Goal: Task Accomplishment & Management: Complete application form

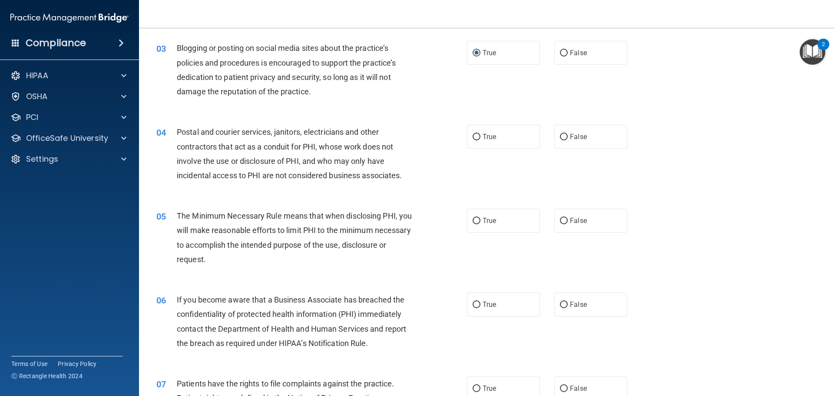
scroll to position [130, 0]
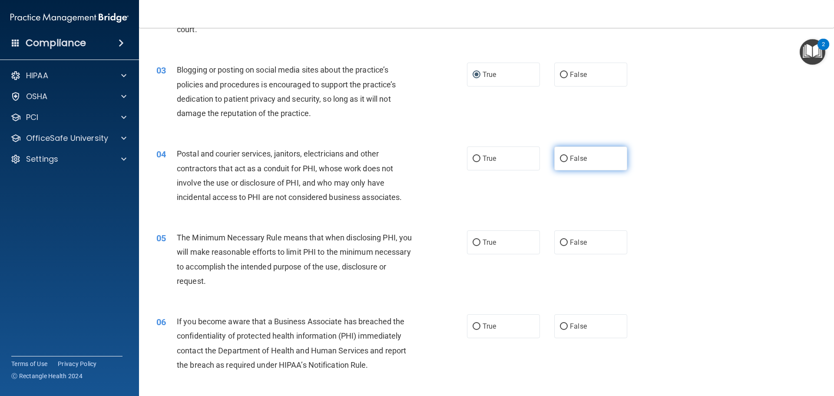
click at [560, 159] on input "False" at bounding box center [564, 158] width 8 height 7
radio input "true"
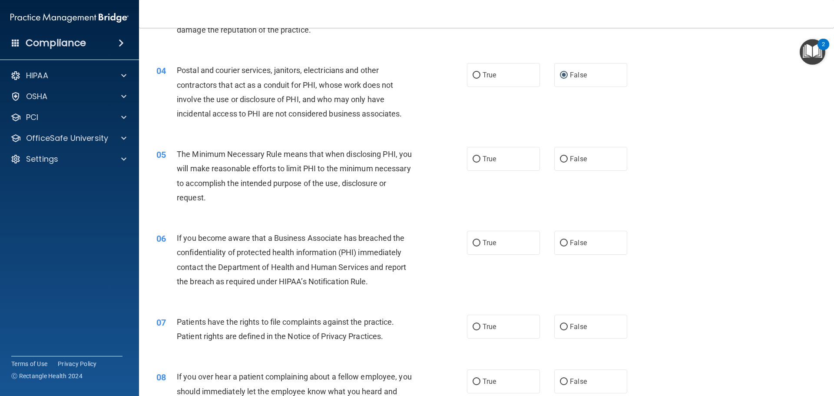
scroll to position [217, 0]
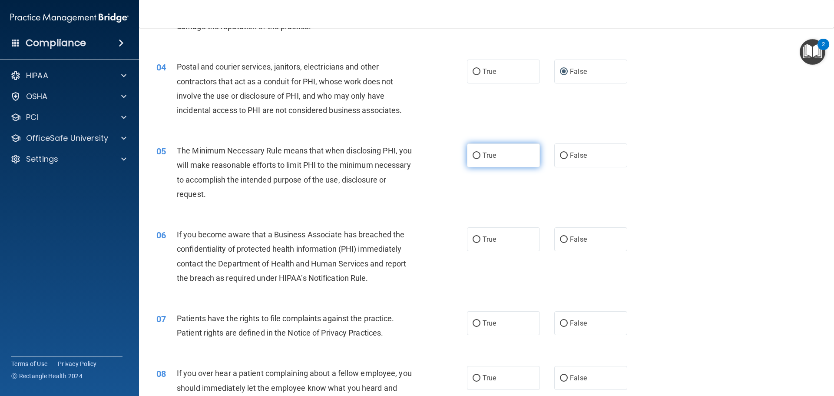
click at [474, 156] on input "True" at bounding box center [476, 155] width 8 height 7
radio input "true"
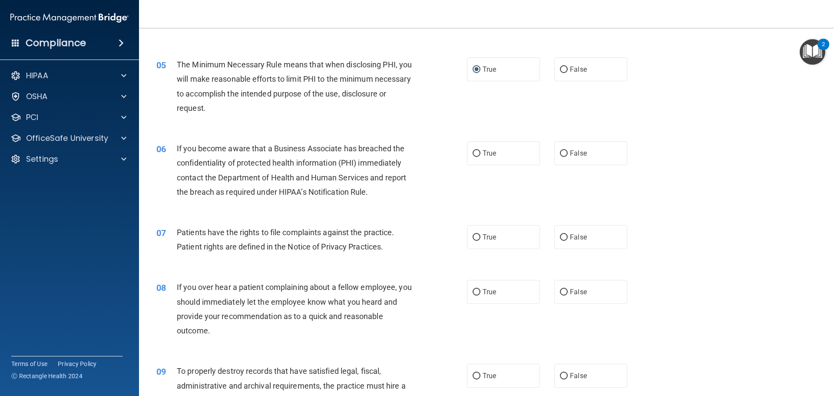
scroll to position [304, 0]
click at [482, 155] on span "True" at bounding box center [488, 152] width 13 height 8
click at [480, 155] on input "True" at bounding box center [476, 152] width 8 height 7
radio input "true"
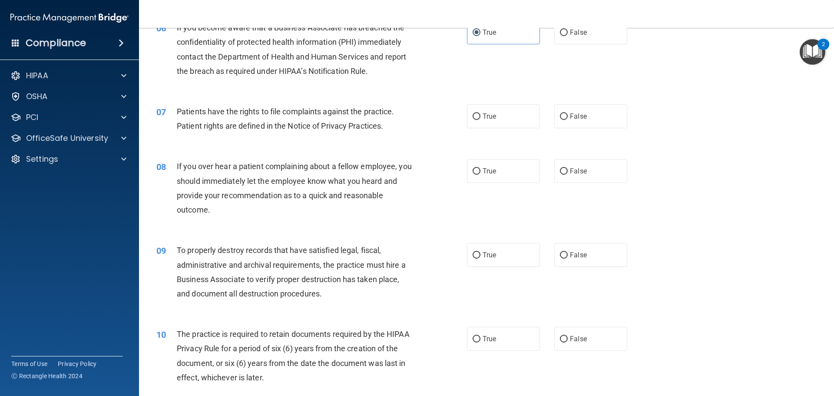
scroll to position [434, 0]
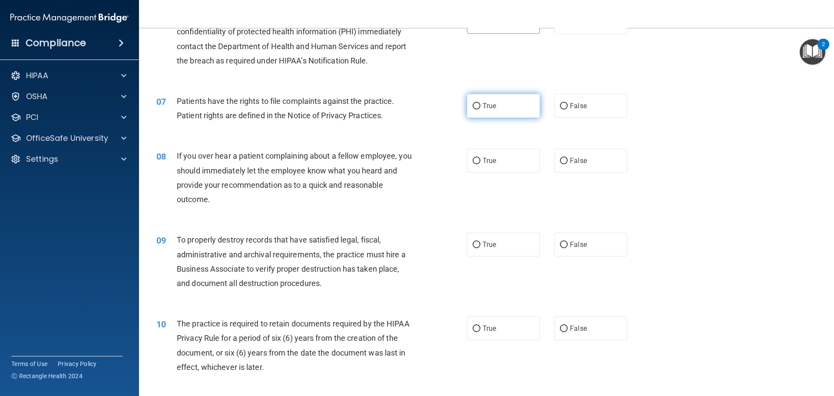
click at [494, 107] on label "True" at bounding box center [503, 106] width 73 height 24
click at [480, 107] on input "True" at bounding box center [476, 106] width 8 height 7
radio input "true"
click at [574, 161] on span "False" at bounding box center [578, 160] width 17 height 8
click at [567, 161] on input "False" at bounding box center [564, 161] width 8 height 7
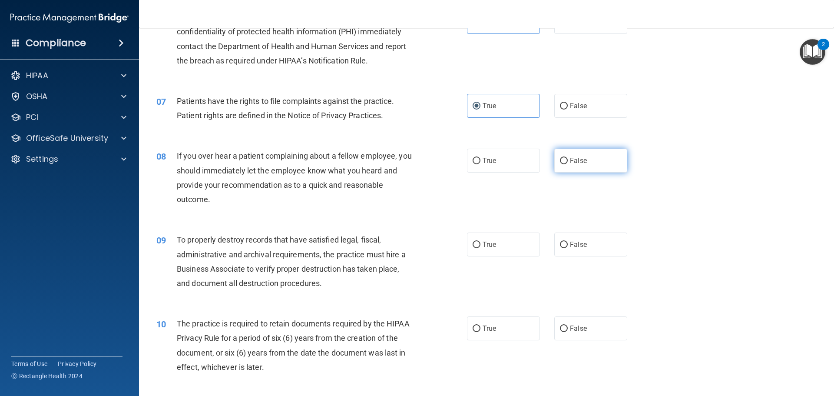
radio input "true"
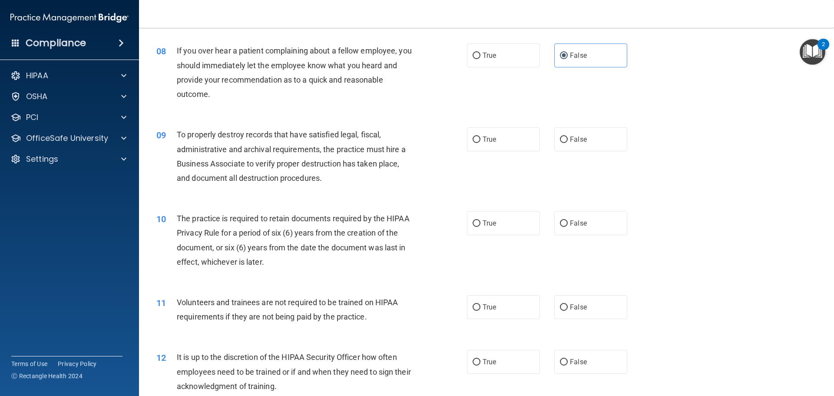
scroll to position [564, 0]
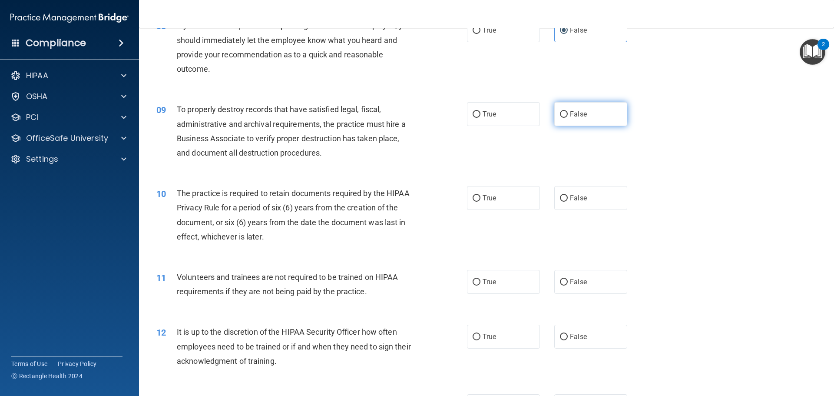
click at [572, 108] on label "False" at bounding box center [590, 114] width 73 height 24
click at [567, 111] on input "False" at bounding box center [564, 114] width 8 height 7
radio input "true"
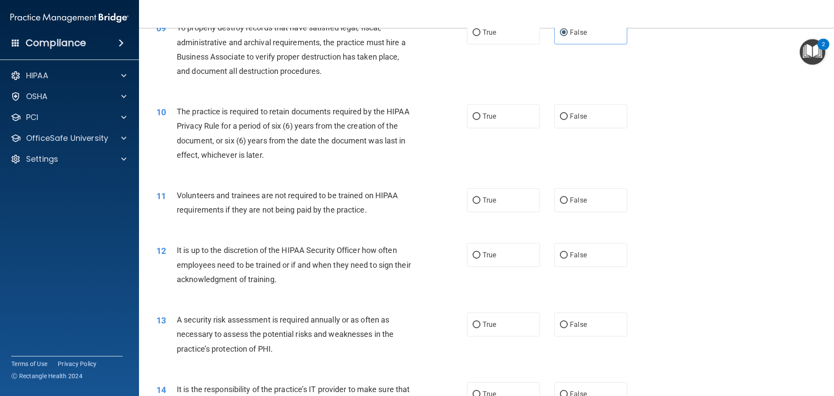
scroll to position [651, 0]
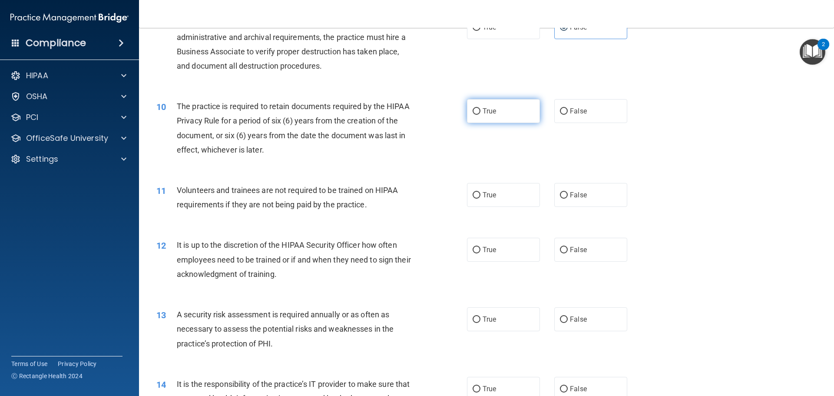
click at [482, 114] on span "True" at bounding box center [488, 111] width 13 height 8
click at [480, 114] on input "True" at bounding box center [476, 111] width 8 height 7
radio input "true"
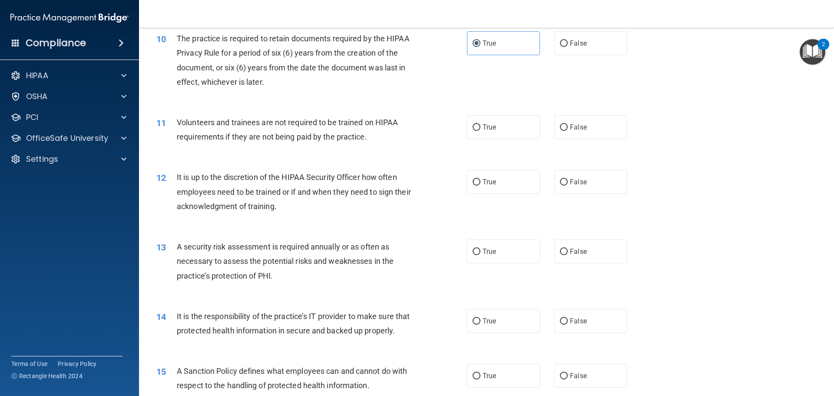
scroll to position [738, 0]
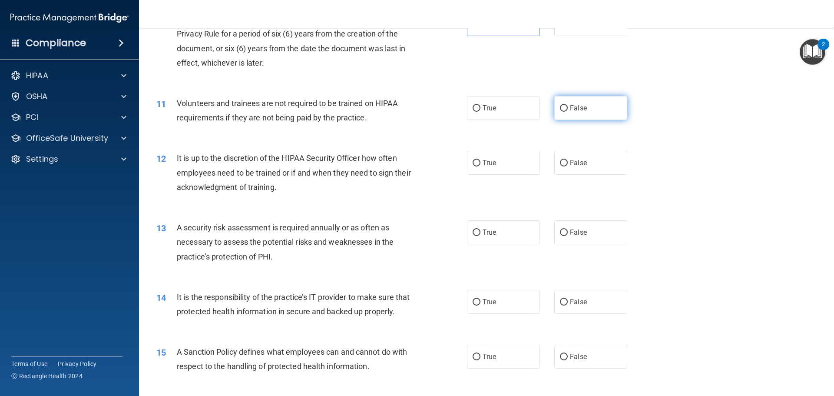
click at [563, 112] on label "False" at bounding box center [590, 108] width 73 height 24
click at [563, 112] on input "False" at bounding box center [564, 108] width 8 height 7
radio input "true"
click at [487, 111] on span "True" at bounding box center [488, 108] width 13 height 8
click at [480, 111] on input "True" at bounding box center [476, 108] width 8 height 7
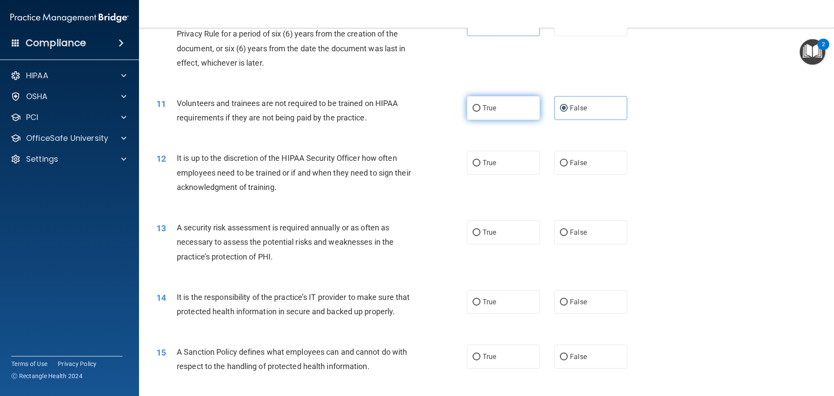
radio input "true"
radio input "false"
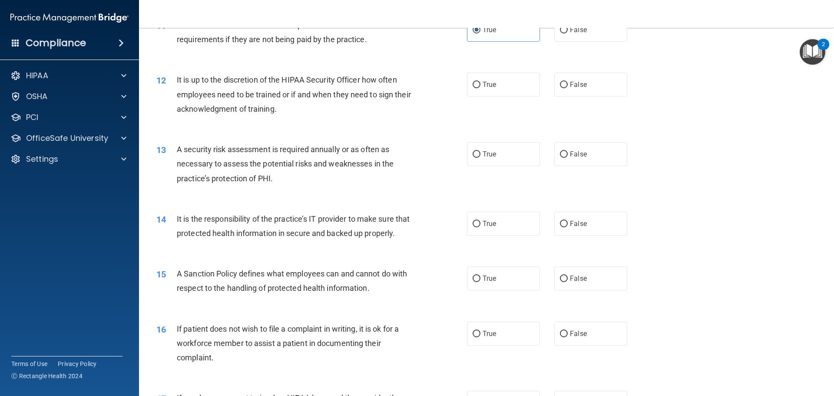
scroll to position [825, 0]
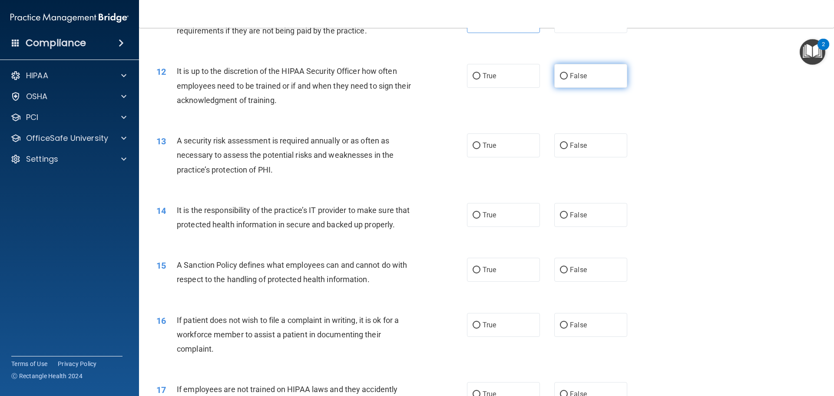
click at [565, 79] on label "False" at bounding box center [590, 76] width 73 height 24
click at [565, 79] on input "False" at bounding box center [564, 76] width 8 height 7
radio input "true"
click at [485, 145] on span "True" at bounding box center [488, 145] width 13 height 8
click at [480, 145] on input "True" at bounding box center [476, 145] width 8 height 7
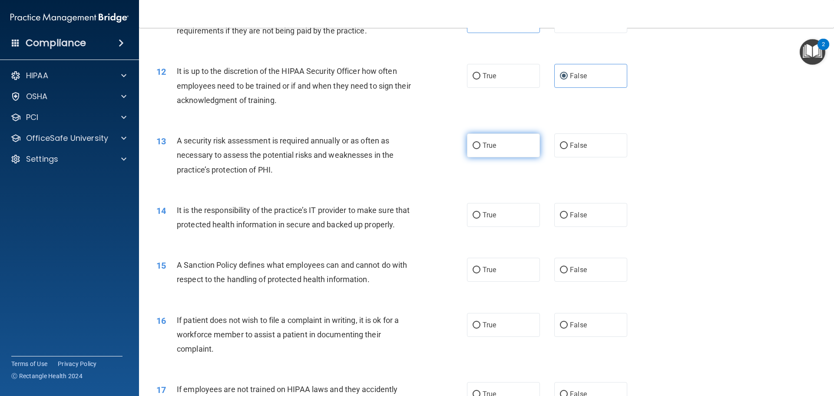
radio input "true"
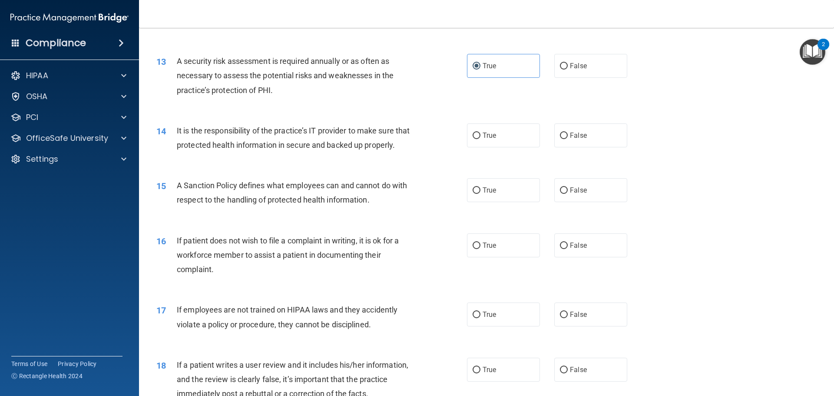
scroll to position [912, 0]
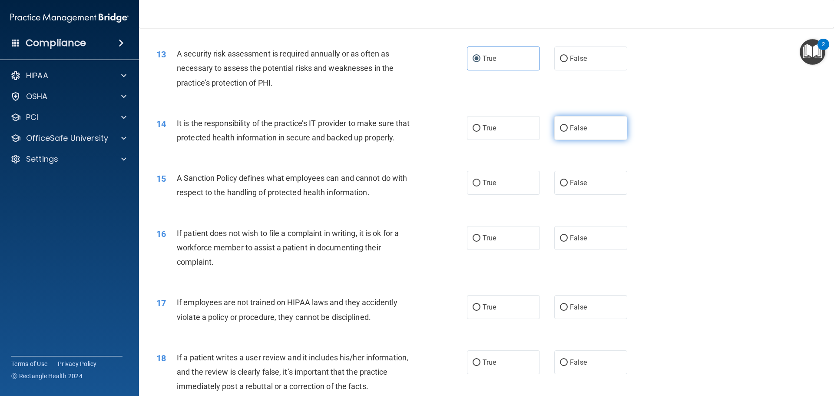
click at [571, 126] on span "False" at bounding box center [578, 128] width 17 height 8
click at [567, 126] on input "False" at bounding box center [564, 128] width 8 height 7
radio input "true"
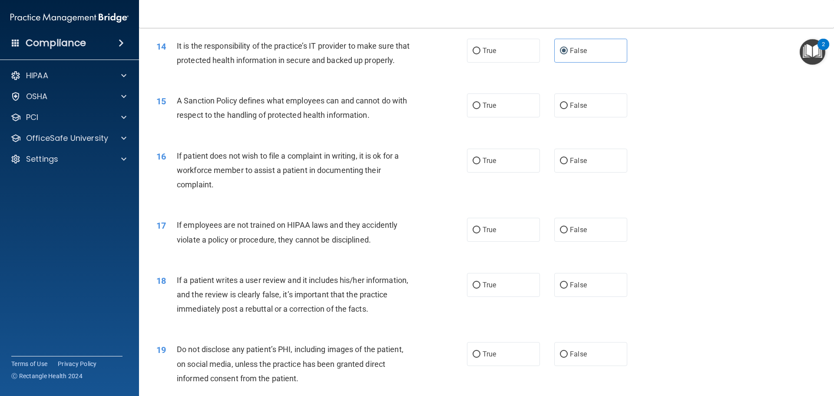
scroll to position [999, 0]
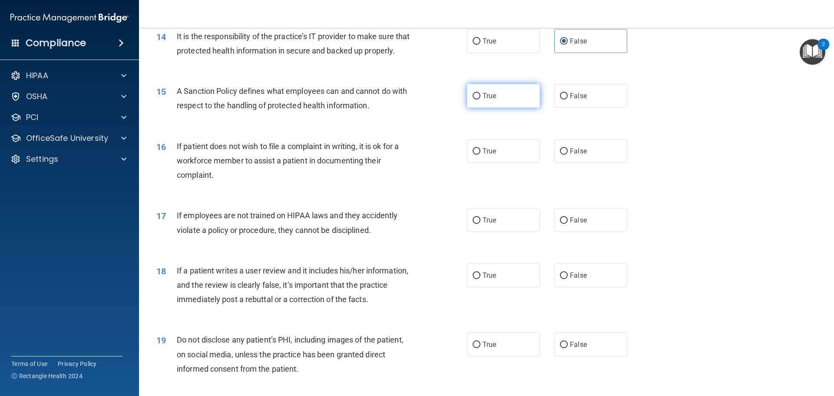
click at [491, 100] on span "True" at bounding box center [488, 96] width 13 height 8
click at [480, 99] on input "True" at bounding box center [476, 96] width 8 height 7
radio input "true"
click at [495, 163] on label "True" at bounding box center [503, 151] width 73 height 24
click at [480, 155] on input "True" at bounding box center [476, 151] width 8 height 7
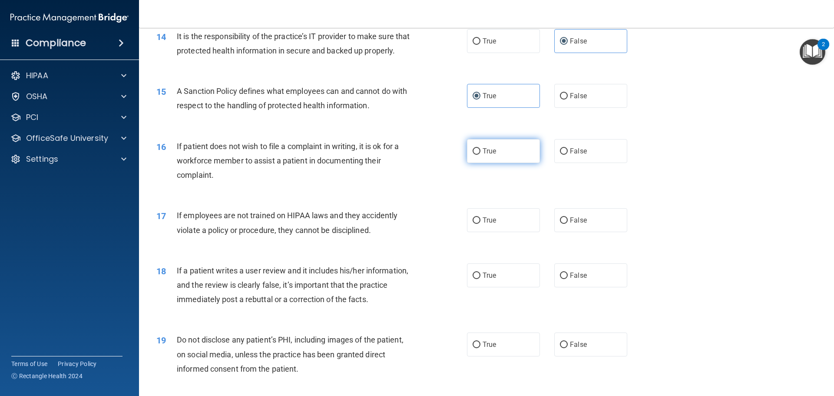
radio input "true"
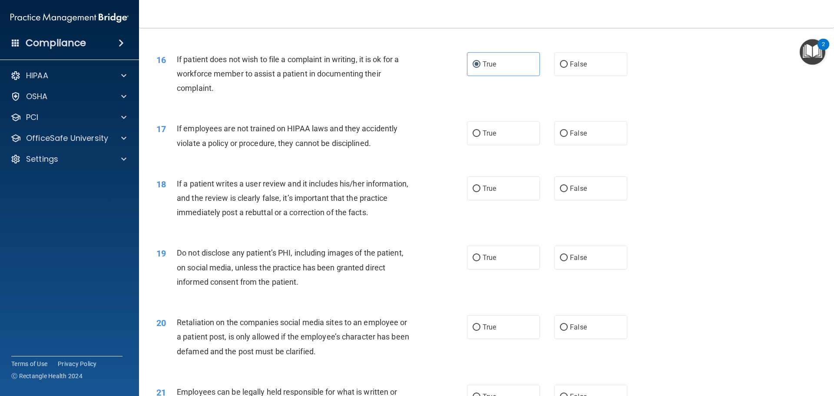
scroll to position [1129, 0]
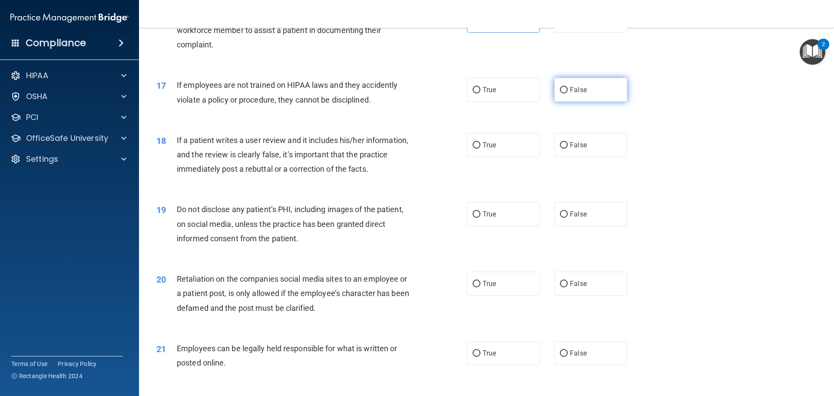
click at [561, 93] on input "False" at bounding box center [564, 90] width 8 height 7
radio input "true"
click at [486, 149] on span "True" at bounding box center [488, 145] width 13 height 8
click at [480, 148] on input "True" at bounding box center [476, 145] width 8 height 7
radio input "true"
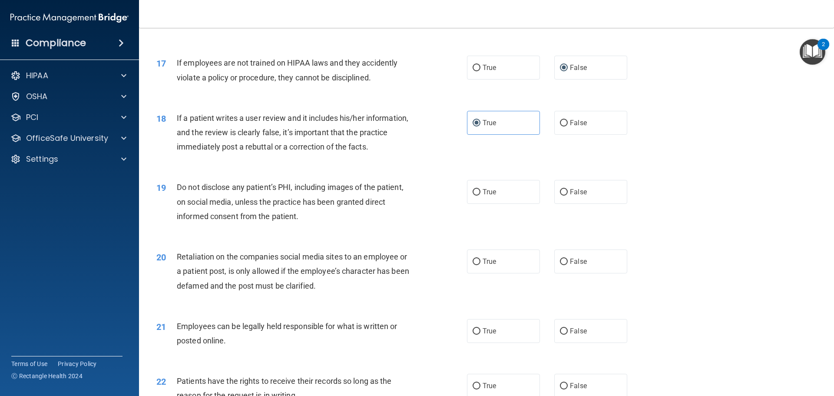
scroll to position [1172, 0]
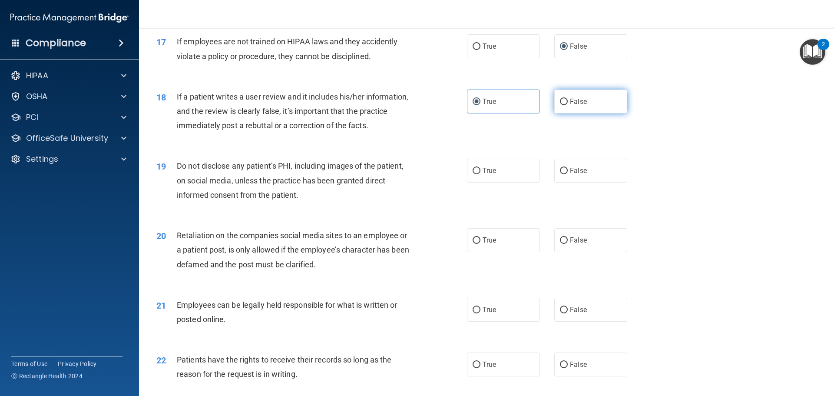
click at [588, 113] on label "False" at bounding box center [590, 101] width 73 height 24
click at [567, 105] on input "False" at bounding box center [564, 102] width 8 height 7
radio input "true"
radio input "false"
click at [478, 182] on label "True" at bounding box center [503, 170] width 73 height 24
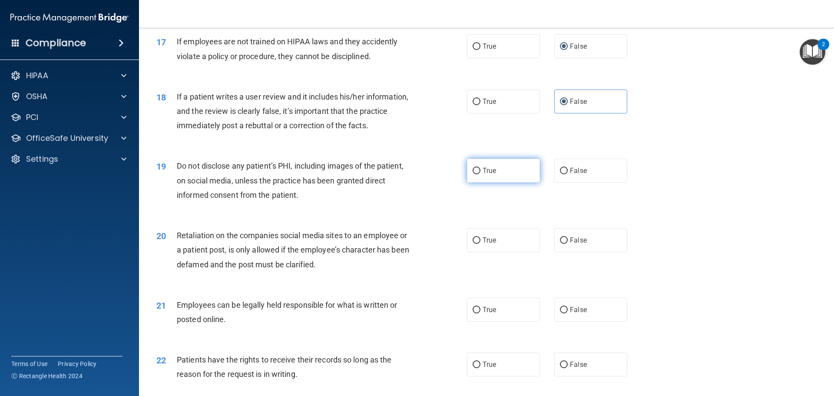
click at [478, 174] on input "True" at bounding box center [476, 171] width 8 height 7
radio input "true"
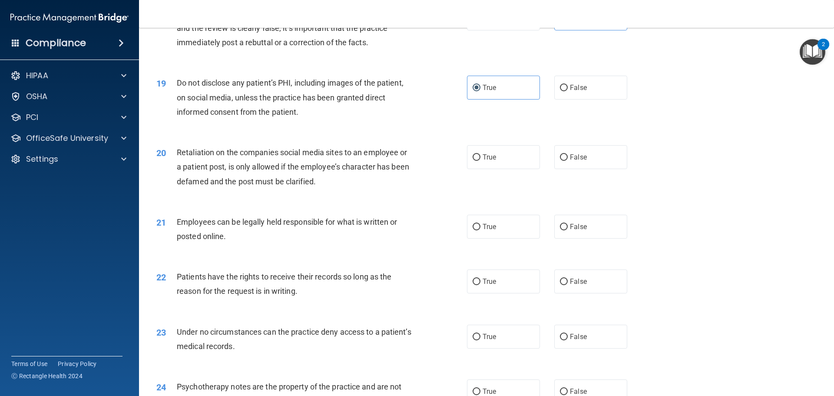
scroll to position [1259, 0]
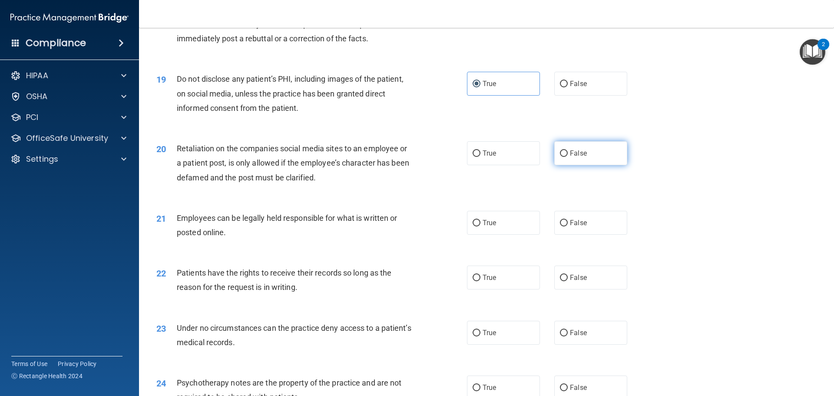
click at [584, 165] on label "False" at bounding box center [590, 153] width 73 height 24
click at [567, 157] on input "False" at bounding box center [564, 153] width 8 height 7
radio input "true"
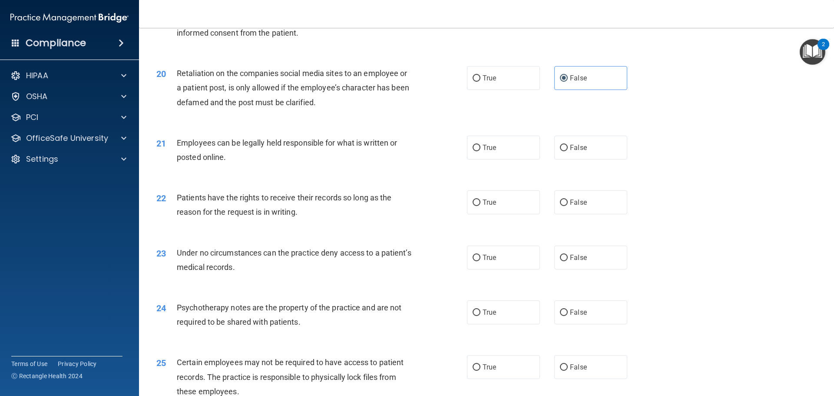
scroll to position [1346, 0]
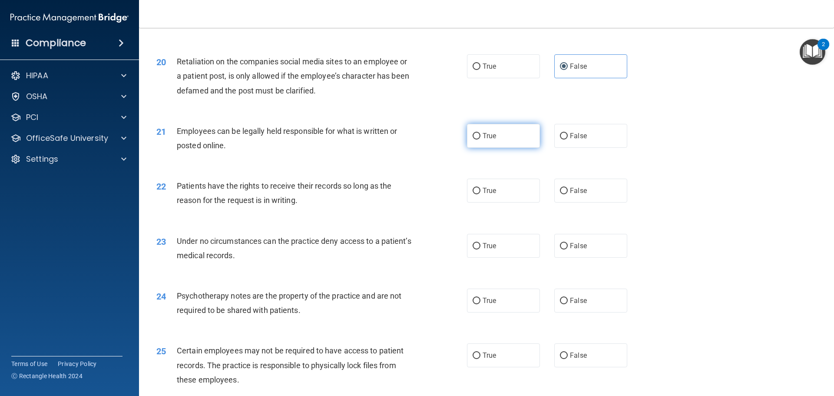
click at [487, 148] on label "True" at bounding box center [503, 136] width 73 height 24
click at [480, 139] on input "True" at bounding box center [476, 136] width 8 height 7
radio input "true"
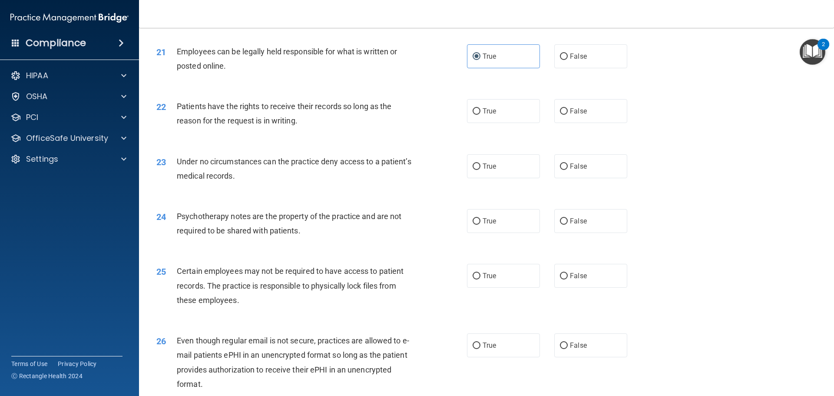
scroll to position [1433, 0]
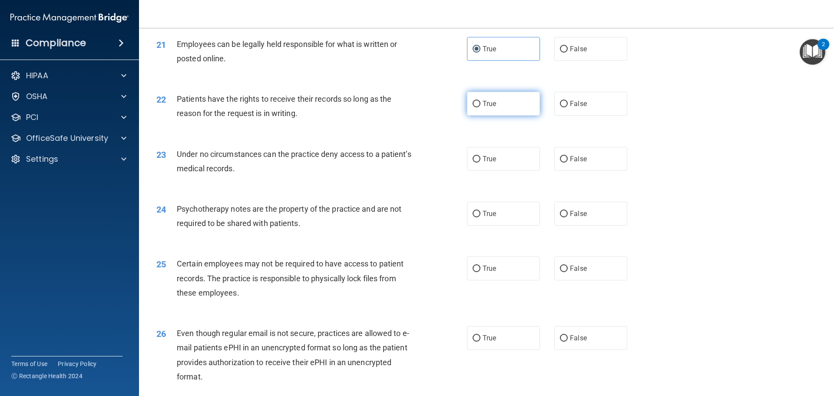
click at [488, 108] on span "True" at bounding box center [488, 103] width 13 height 8
click at [480, 107] on input "True" at bounding box center [476, 104] width 8 height 7
radio input "true"
click at [483, 171] on label "True" at bounding box center [503, 159] width 73 height 24
click at [480, 162] on input "True" at bounding box center [476, 159] width 8 height 7
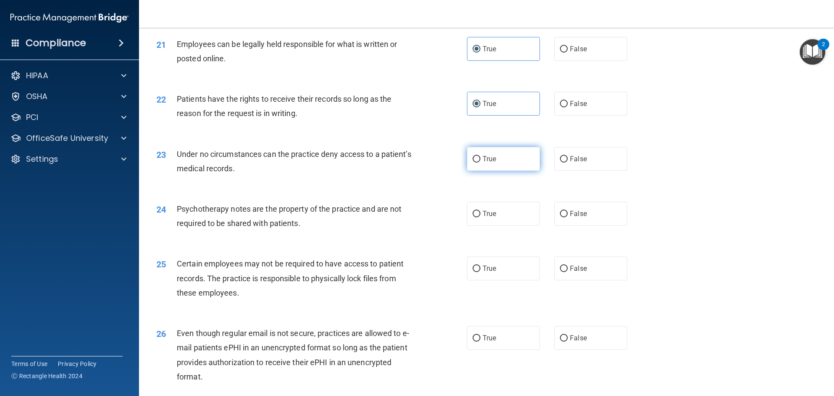
radio input "true"
click at [574, 225] on label "False" at bounding box center [590, 213] width 73 height 24
click at [567, 217] on input "False" at bounding box center [564, 214] width 8 height 7
radio input "true"
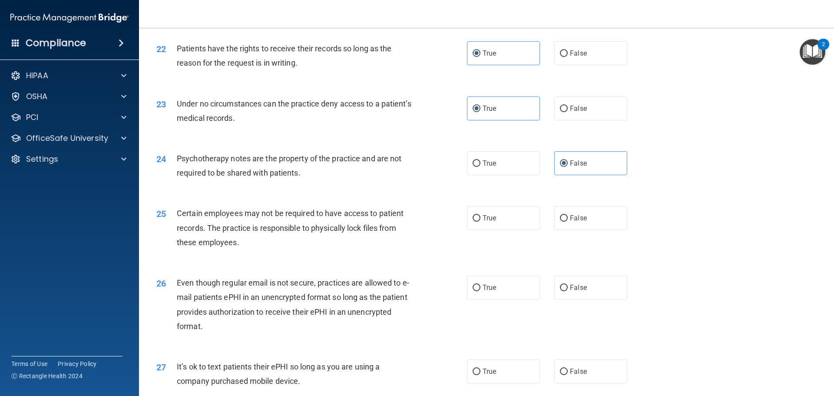
scroll to position [1563, 0]
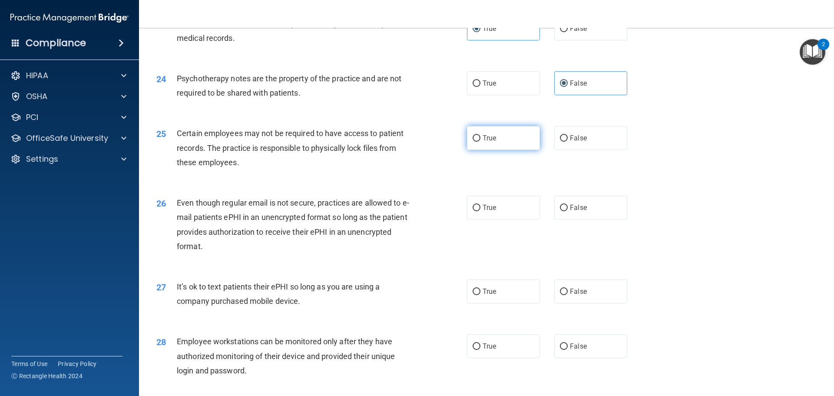
click at [486, 142] on span "True" at bounding box center [488, 138] width 13 height 8
click at [480, 142] on input "True" at bounding box center [476, 138] width 8 height 7
radio input "true"
click at [562, 211] on input "False" at bounding box center [564, 207] width 8 height 7
radio input "true"
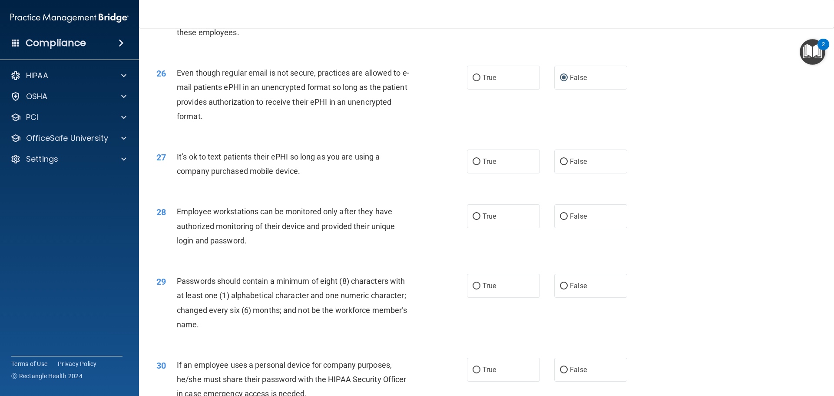
scroll to position [1693, 0]
click at [575, 165] on span "False" at bounding box center [578, 161] width 17 height 8
click at [567, 165] on input "False" at bounding box center [564, 161] width 8 height 7
radio input "true"
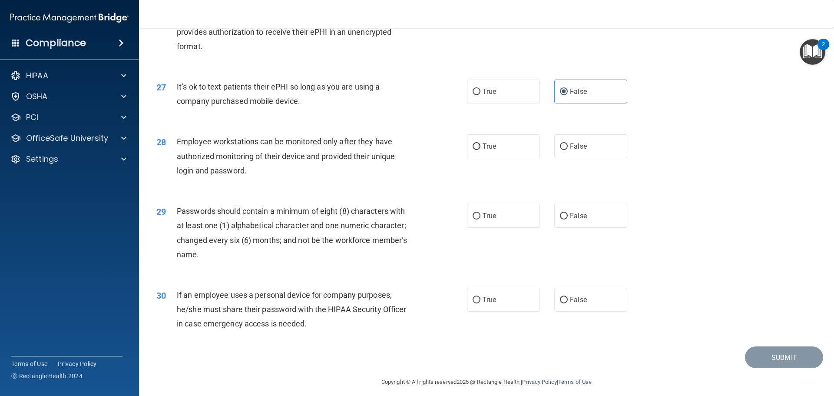
scroll to position [1780, 0]
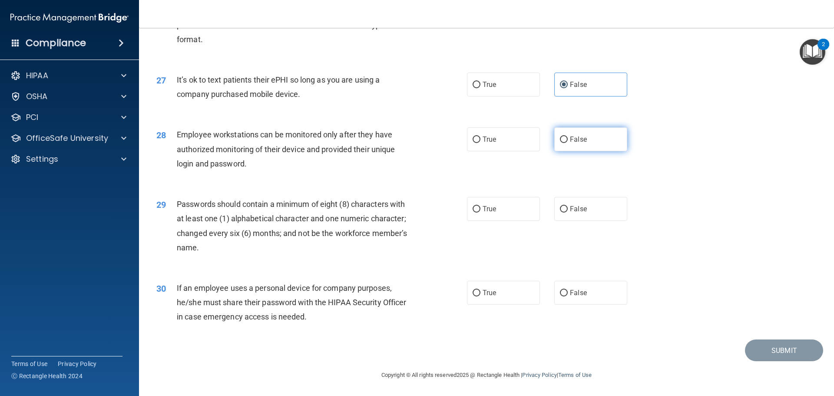
click at [561, 143] on input "False" at bounding box center [564, 139] width 8 height 7
radio input "true"
click at [570, 212] on span "False" at bounding box center [578, 208] width 17 height 8
click at [567, 212] on input "False" at bounding box center [564, 209] width 8 height 7
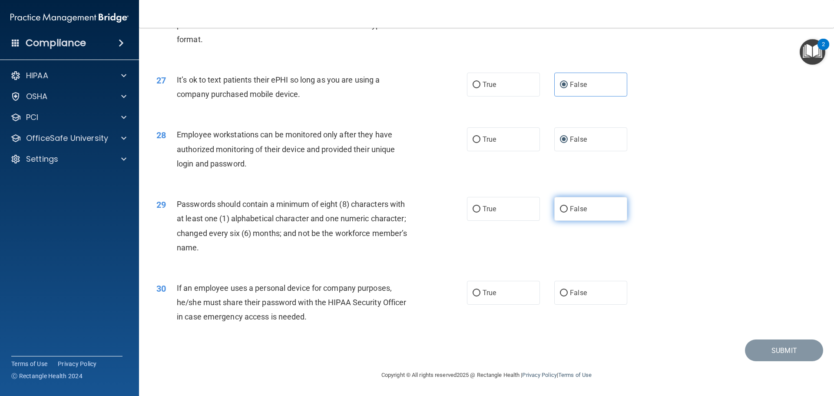
radio input "true"
click at [570, 295] on span "False" at bounding box center [578, 292] width 17 height 8
click at [567, 295] on input "False" at bounding box center [564, 293] width 8 height 7
radio input "true"
click at [791, 350] on button "Submit" at bounding box center [784, 350] width 78 height 22
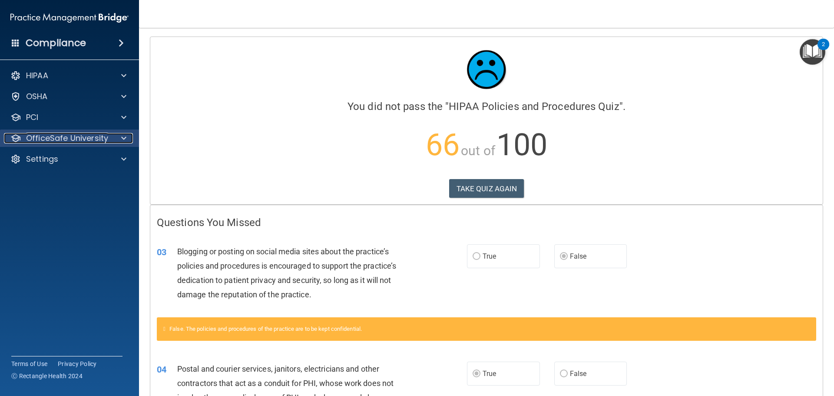
click at [126, 135] on span at bounding box center [123, 138] width 5 height 10
